Goal: Information Seeking & Learning: Learn about a topic

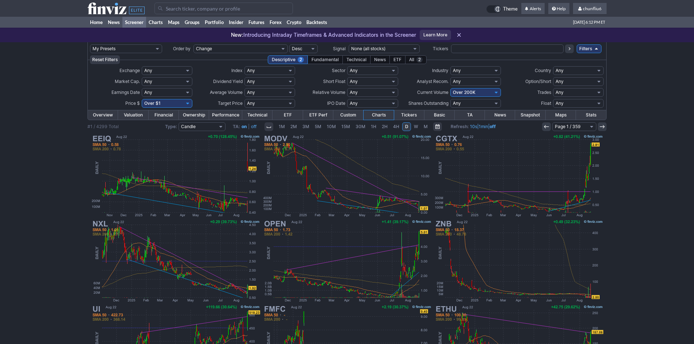
click at [173, 8] on input "Search" at bounding box center [223, 9] width 138 height 12
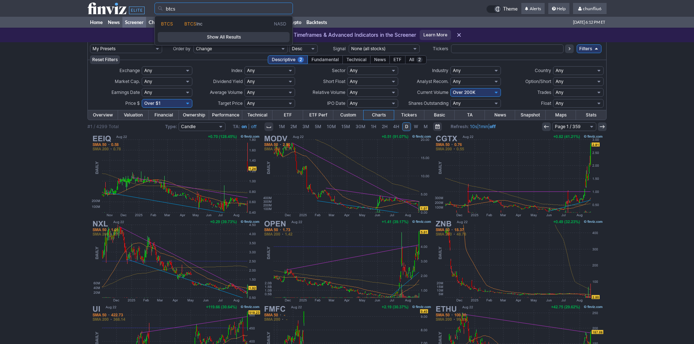
type input "btcs"
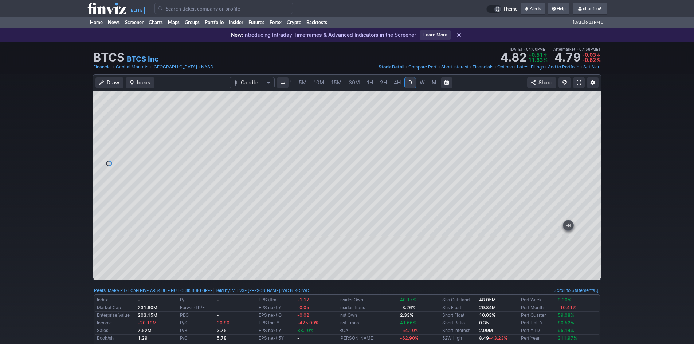
drag, startPoint x: 521, startPoint y: 230, endPoint x: 659, endPoint y: 217, distance: 138.6
click at [659, 217] on div "Draw Ideas Candle 1M 2M 3M 5M 10M 15M 30M 1H 2H 4H D W M Share" at bounding box center [347, 180] width 694 height 212
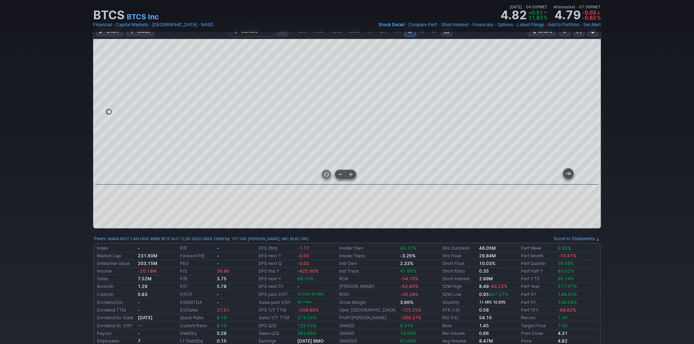
scroll to position [36, 0]
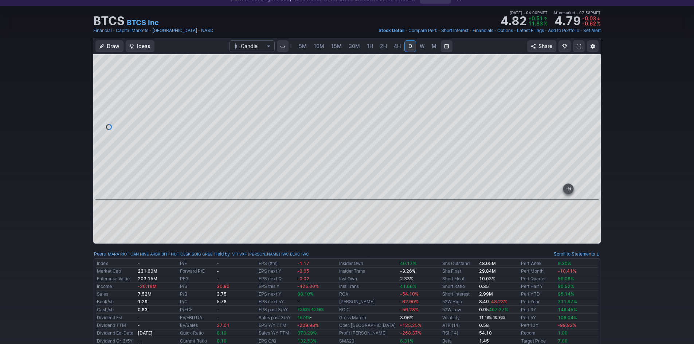
click at [579, 47] on span at bounding box center [578, 46] width 4 height 6
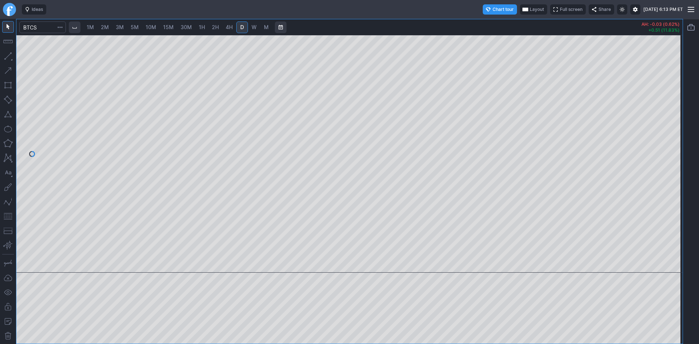
click at [120, 28] on span "3M" at bounding box center [120, 27] width 8 height 6
click at [133, 25] on span "5M" at bounding box center [135, 27] width 8 height 6
click at [149, 25] on span "10M" at bounding box center [151, 27] width 11 height 6
drag, startPoint x: 672, startPoint y: 93, endPoint x: 672, endPoint y: 178, distance: 85.6
click at [672, 178] on div at bounding box center [674, 152] width 15 height 220
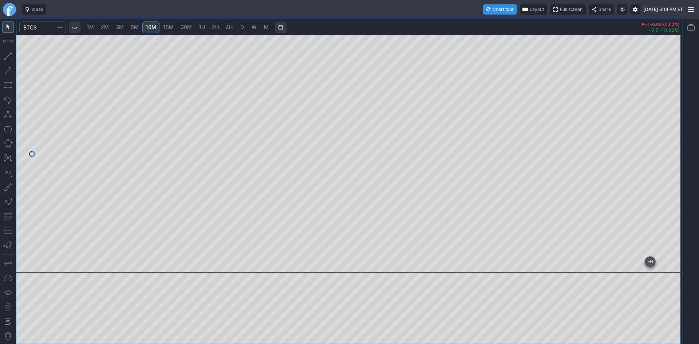
click at [170, 25] on span "15M" at bounding box center [168, 27] width 11 height 6
click at [183, 27] on span "30M" at bounding box center [186, 27] width 11 height 6
click at [247, 260] on div at bounding box center [349, 154] width 666 height 238
click at [5, 217] on button "button" at bounding box center [8, 216] width 12 height 12
click at [663, 118] on div at bounding box center [349, 154] width 666 height 238
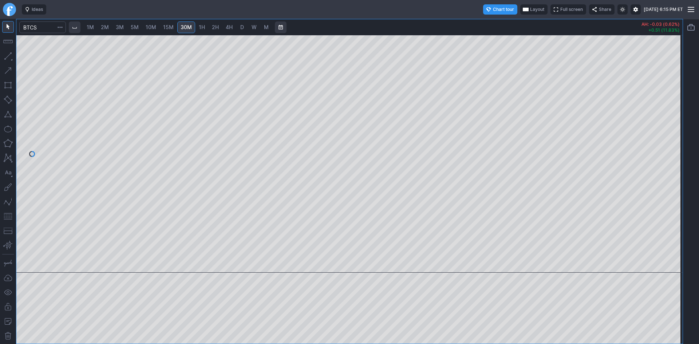
drag, startPoint x: 674, startPoint y: 77, endPoint x: 626, endPoint y: 22, distance: 73.0
click at [626, 22] on div "1M 2M 3M 5M 10M 15M 30M 1H 2H 4H D W M AH: -0.03 (0.62%) +0.51 (11.83%)" at bounding box center [349, 181] width 666 height 324
drag, startPoint x: 674, startPoint y: 69, endPoint x: 670, endPoint y: 94, distance: 25.4
click at [670, 94] on div at bounding box center [674, 152] width 15 height 220
click at [263, 233] on div at bounding box center [349, 154] width 666 height 238
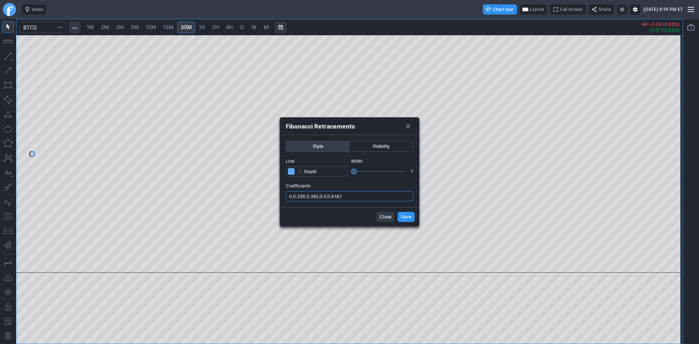
click at [371, 200] on input "0,0.236,0.382,0.5,0.618,1" at bounding box center [349, 196] width 127 height 10
type input "0,0.236,0.382,0.5,0.618,1,.786"
click at [402, 213] on span "Save" at bounding box center [406, 216] width 11 height 7
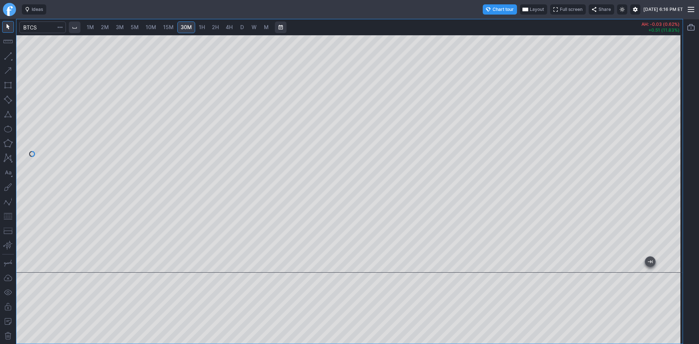
click at [199, 28] on span "1H" at bounding box center [202, 27] width 6 height 6
click at [697, 104] on div "1M 2M 3M 5M 10M 15M 30M 1H 2H 4H D W M AH: -0.03 (0.62%) +0.51 (11.83%)" at bounding box center [349, 181] width 699 height 325
drag, startPoint x: 668, startPoint y: 129, endPoint x: 668, endPoint y: 147, distance: 17.8
click at [668, 147] on div at bounding box center [674, 152] width 15 height 220
click at [42, 24] on input "Search" at bounding box center [42, 27] width 47 height 12
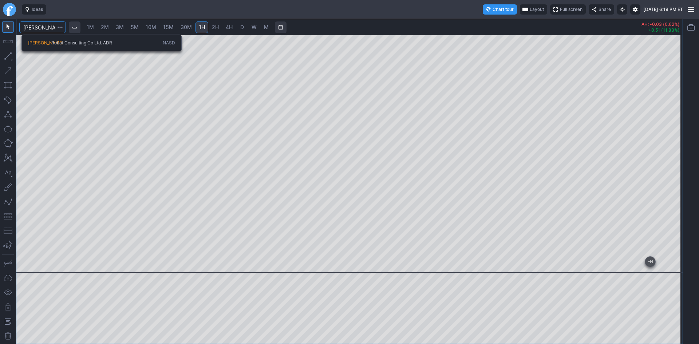
type input "[PERSON_NAME]"
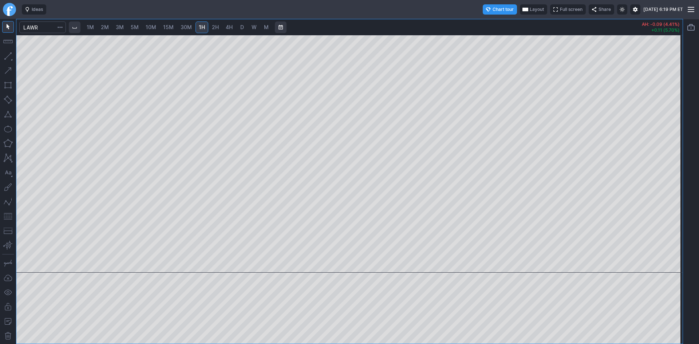
drag, startPoint x: 677, startPoint y: 207, endPoint x: 685, endPoint y: 214, distance: 10.6
click at [685, 214] on div "1M 2M 3M 5M 10M 15M 30M 1H 2H 4H D W M AH: -0.09 (4.41%) +0.11 (5.70%)" at bounding box center [349, 181] width 699 height 325
click at [216, 29] on span "2H" at bounding box center [215, 27] width 7 height 6
click at [243, 24] on span "D" at bounding box center [242, 27] width 4 height 6
drag, startPoint x: 384, startPoint y: 263, endPoint x: 824, endPoint y: 241, distance: 440.5
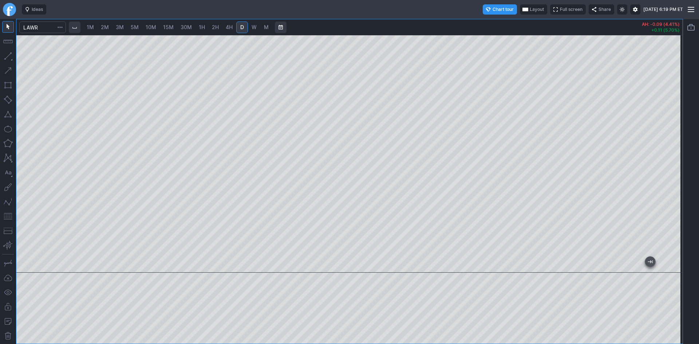
click at [699, 241] on html "Ideas Chart tour Layout Full screen Share [DATE] 6:19 PM ET 1M 2M 3M 5M 10M 15M…" at bounding box center [349, 172] width 699 height 344
click at [669, 172] on div at bounding box center [349, 154] width 666 height 238
click at [666, 121] on div at bounding box center [349, 154] width 666 height 238
drag, startPoint x: 677, startPoint y: 125, endPoint x: 671, endPoint y: 222, distance: 97.4
click at [671, 222] on div at bounding box center [674, 152] width 15 height 220
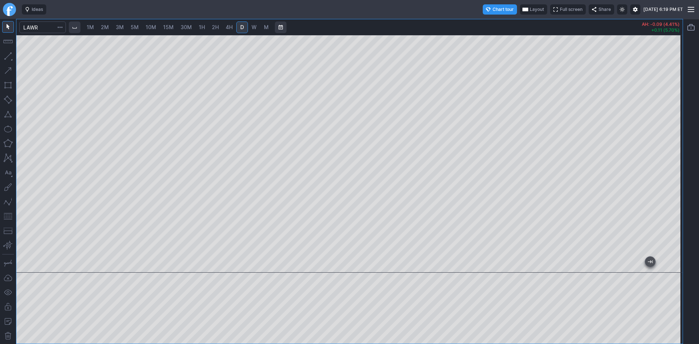
click at [112, 29] on link "2M" at bounding box center [105, 27] width 15 height 12
click at [120, 29] on span "3M" at bounding box center [120, 27] width 8 height 6
click at [171, 31] on span "15M" at bounding box center [168, 27] width 11 height 7
click at [206, 30] on link "1H" at bounding box center [202, 27] width 13 height 12
click at [217, 30] on span "2H" at bounding box center [215, 27] width 7 height 6
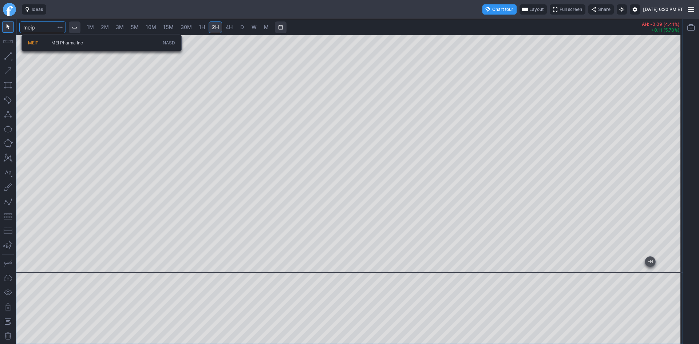
type input "meip"
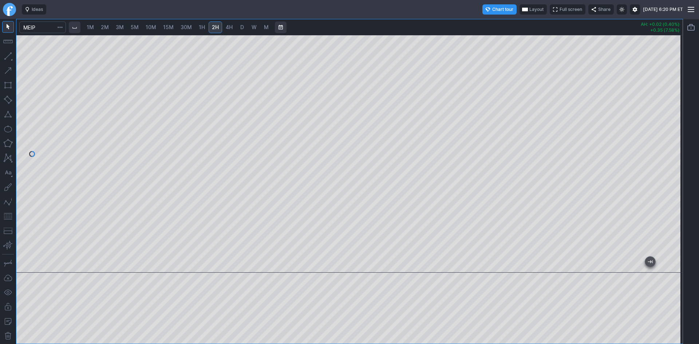
drag, startPoint x: 674, startPoint y: 122, endPoint x: 673, endPoint y: 166, distance: 43.4
click at [673, 166] on div at bounding box center [674, 152] width 15 height 220
click at [154, 28] on span "10M" at bounding box center [151, 27] width 11 height 6
click at [167, 26] on span "15M" at bounding box center [168, 27] width 11 height 6
click at [201, 29] on span "1H" at bounding box center [202, 27] width 6 height 6
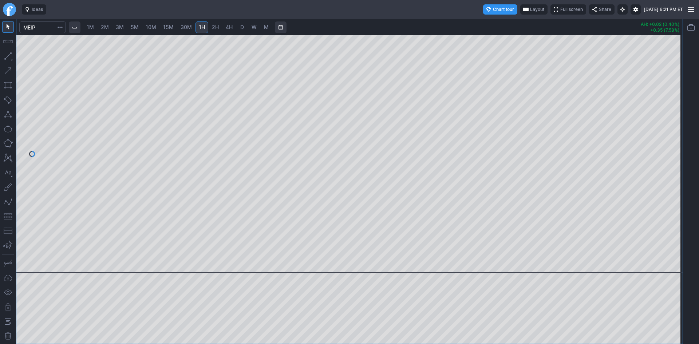
click at [150, 28] on span "10M" at bounding box center [151, 27] width 11 height 6
click at [204, 27] on span "1H" at bounding box center [202, 27] width 6 height 6
click at [189, 27] on span "30M" at bounding box center [186, 27] width 11 height 6
click at [174, 31] on link "15M" at bounding box center [168, 27] width 17 height 12
click at [188, 29] on span "30M" at bounding box center [186, 27] width 11 height 6
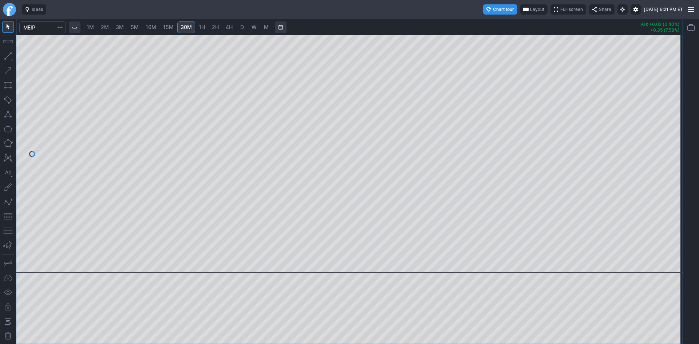
click at [154, 28] on span "10M" at bounding box center [151, 27] width 11 height 6
click at [167, 28] on span "15M" at bounding box center [168, 27] width 11 height 6
click at [188, 26] on span "30M" at bounding box center [186, 27] width 11 height 6
click at [167, 30] on span "15M" at bounding box center [168, 27] width 11 height 6
click at [44, 29] on input "Search" at bounding box center [42, 27] width 47 height 12
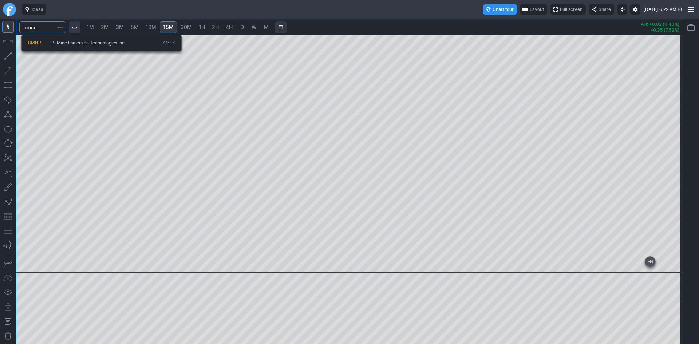
type input "bmnr"
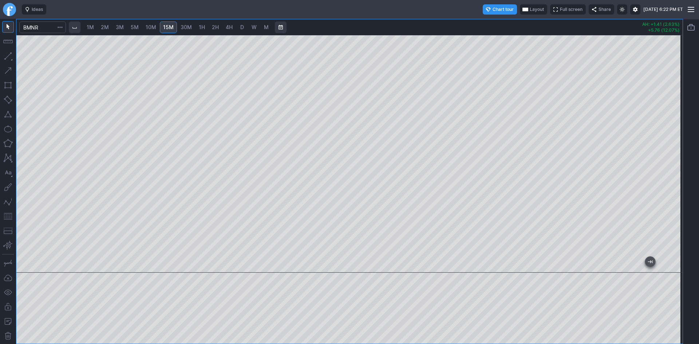
drag, startPoint x: 674, startPoint y: 185, endPoint x: 679, endPoint y: 110, distance: 75.5
click at [237, 232] on div at bounding box center [349, 154] width 666 height 238
drag, startPoint x: 678, startPoint y: 109, endPoint x: 691, endPoint y: 174, distance: 67.3
click at [696, 172] on div "1M 2M 3M 5M 10M 15M 30M 1H 2H 4H D W M AH: +1.41 (2.63%) +5.76 (12.07%)" at bounding box center [349, 181] width 699 height 325
drag, startPoint x: 675, startPoint y: 208, endPoint x: 674, endPoint y: 145, distance: 63.0
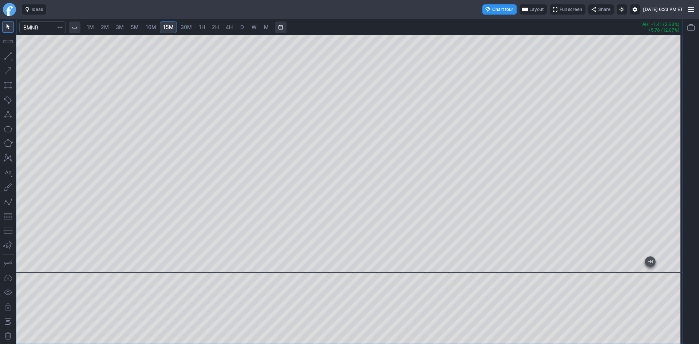
click at [674, 145] on div at bounding box center [674, 152] width 15 height 220
click at [661, 194] on div at bounding box center [349, 154] width 666 height 238
click at [8, 214] on button "button" at bounding box center [8, 216] width 12 height 12
drag, startPoint x: 671, startPoint y: 143, endPoint x: 668, endPoint y: 100, distance: 43.5
click at [668, 100] on div at bounding box center [674, 152] width 15 height 220
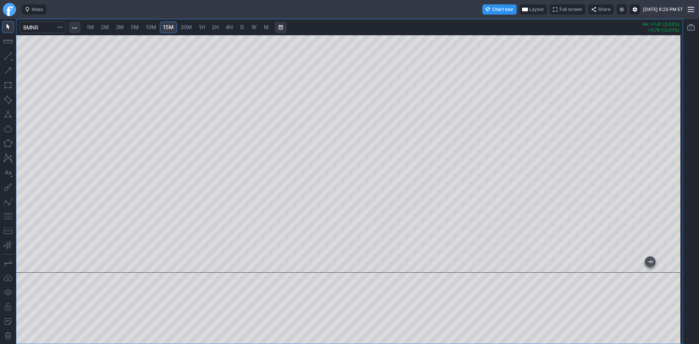
click at [530, 300] on div at bounding box center [349, 189] width 666 height 308
drag, startPoint x: 675, startPoint y: 84, endPoint x: 667, endPoint y: 209, distance: 124.4
click at [667, 209] on div at bounding box center [674, 152] width 15 height 220
drag, startPoint x: 675, startPoint y: 209, endPoint x: 674, endPoint y: 51, distance: 158.0
click at [676, 48] on div at bounding box center [674, 152] width 15 height 220
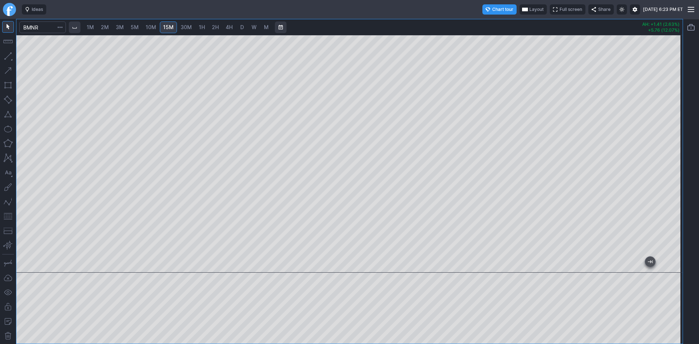
click at [583, 33] on div "1M 2M 3M 5M 10M 15M 30M 1H 2H 4H D W M AH: +1.41 (2.63%) +5.76 (12.07%)" at bounding box center [349, 181] width 666 height 324
click at [570, 35] on div at bounding box center [349, 154] width 666 height 238
click at [665, 221] on div at bounding box center [349, 154] width 666 height 238
drag, startPoint x: 683, startPoint y: 94, endPoint x: 681, endPoint y: 115, distance: 21.3
click at [681, 115] on div "1M 2M 3M 5M 10M 15M 30M 1H 2H 4H D W M AH: +1.41 (2.63%) +5.76 (12.07%)" at bounding box center [349, 181] width 699 height 325
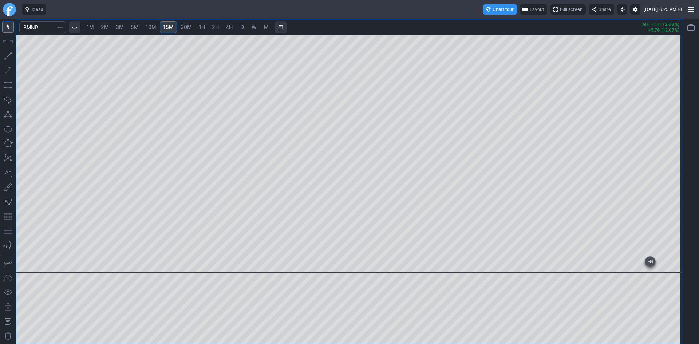
drag, startPoint x: 670, startPoint y: 105, endPoint x: 669, endPoint y: 119, distance: 14.6
click at [669, 119] on div at bounding box center [674, 152] width 15 height 220
click at [185, 29] on span "30M" at bounding box center [186, 27] width 11 height 6
click at [666, 91] on div at bounding box center [349, 154] width 666 height 238
drag, startPoint x: 40, startPoint y: 28, endPoint x: 12, endPoint y: 21, distance: 29.4
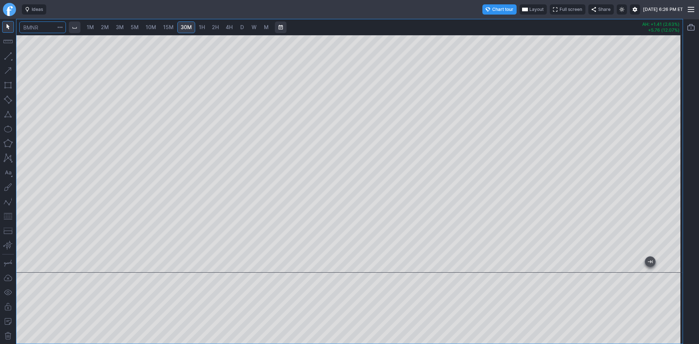
click at [12, 21] on div "1M 2M 3M 5M 10M 15M 30M 1H 2H 4H D W M AH: +1.41 (2.63%) +5.76 (12.07%)" at bounding box center [341, 181] width 683 height 325
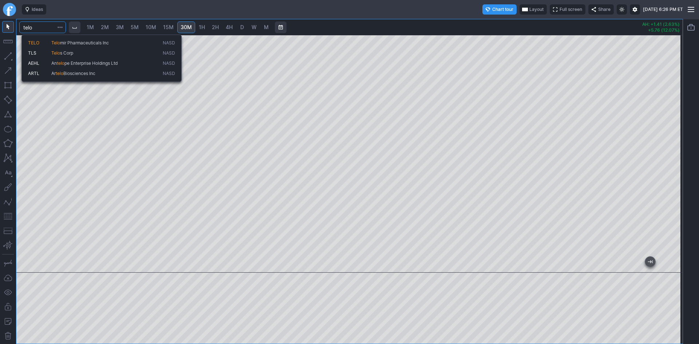
type input "telo"
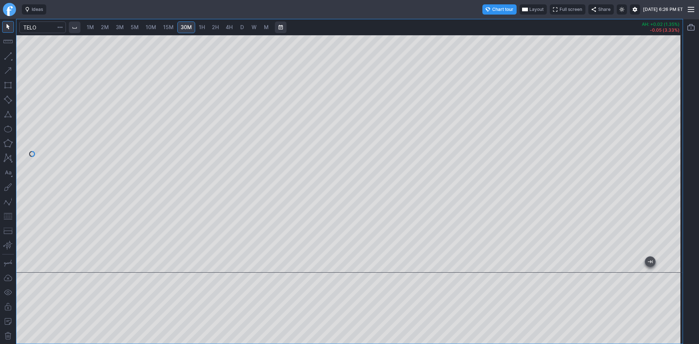
click at [105, 27] on span "2M" at bounding box center [105, 27] width 8 height 6
click at [119, 25] on span "3M" at bounding box center [120, 27] width 8 height 6
click at [139, 29] on span "5M" at bounding box center [135, 27] width 8 height 6
click at [661, 149] on div at bounding box center [349, 154] width 666 height 238
drag, startPoint x: 681, startPoint y: 87, endPoint x: 10, endPoint y: 59, distance: 671.7
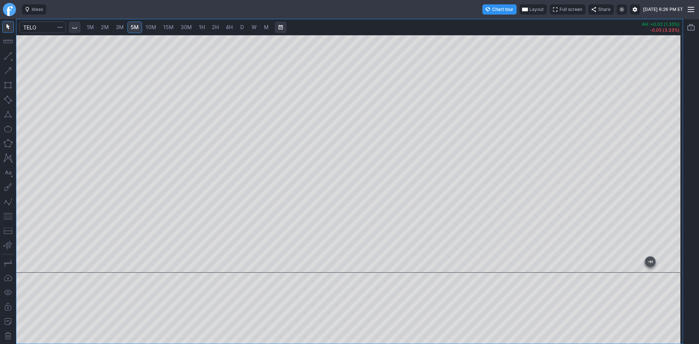
click at [9, 61] on div "1M 2M 3M 5M 10M 15M 30M 1H 2H 4H D W M AH: +0.02 (1.35%) -0.05 (3.33%)" at bounding box center [341, 181] width 683 height 325
click at [150, 25] on span "10M" at bounding box center [151, 27] width 11 height 6
click at [172, 28] on span "15M" at bounding box center [168, 27] width 11 height 6
click at [183, 25] on span "30M" at bounding box center [186, 27] width 11 height 6
click at [699, 185] on html "Ideas Chart tour Layout Full screen Share [DATE] 6:27 PM ET 1M 2M 3M 5M 10M 15M…" at bounding box center [349, 172] width 699 height 344
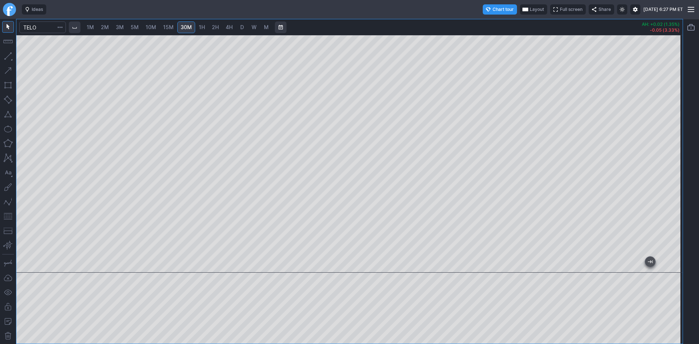
click at [0, 107] on html "Ideas Chart tour Layout Full screen Share [DATE] 6:27 PM ET 1M 2M 3M 5M 10M 15M…" at bounding box center [349, 172] width 699 height 344
click at [0, 160] on html "Ideas Chart tour Layout Full screen Share [DATE] 6:27 PM ET 1M 2M 3M 5M 10M 15M…" at bounding box center [349, 172] width 699 height 344
click at [0, 91] on html "Ideas Chart tour Layout Full screen Share [DATE] 6:27 PM ET 1M 2M 3M 5M 10M 15M…" at bounding box center [349, 172] width 699 height 344
